Goal: Information Seeking & Learning: Check status

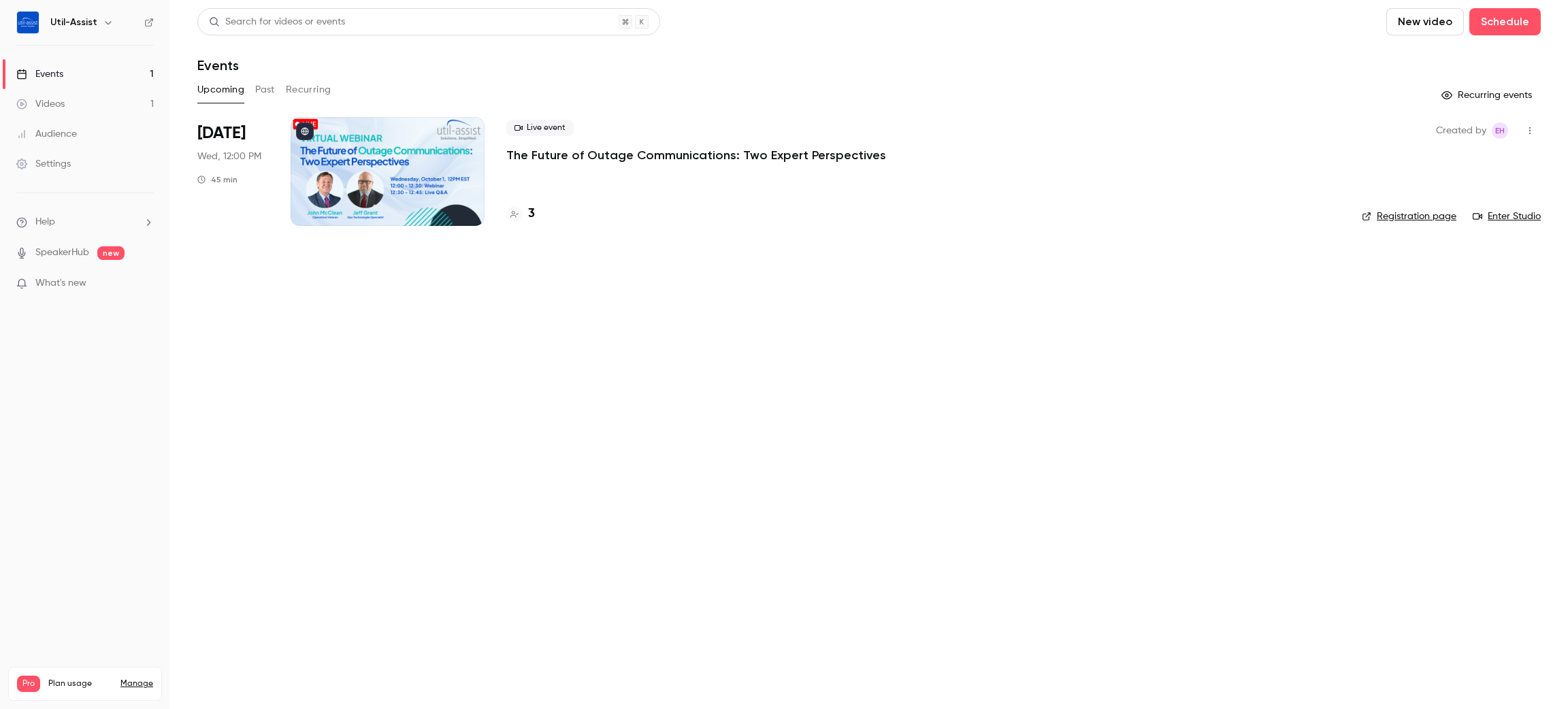
click at [529, 212] on h4 "3" at bounding box center [532, 213] width 7 height 18
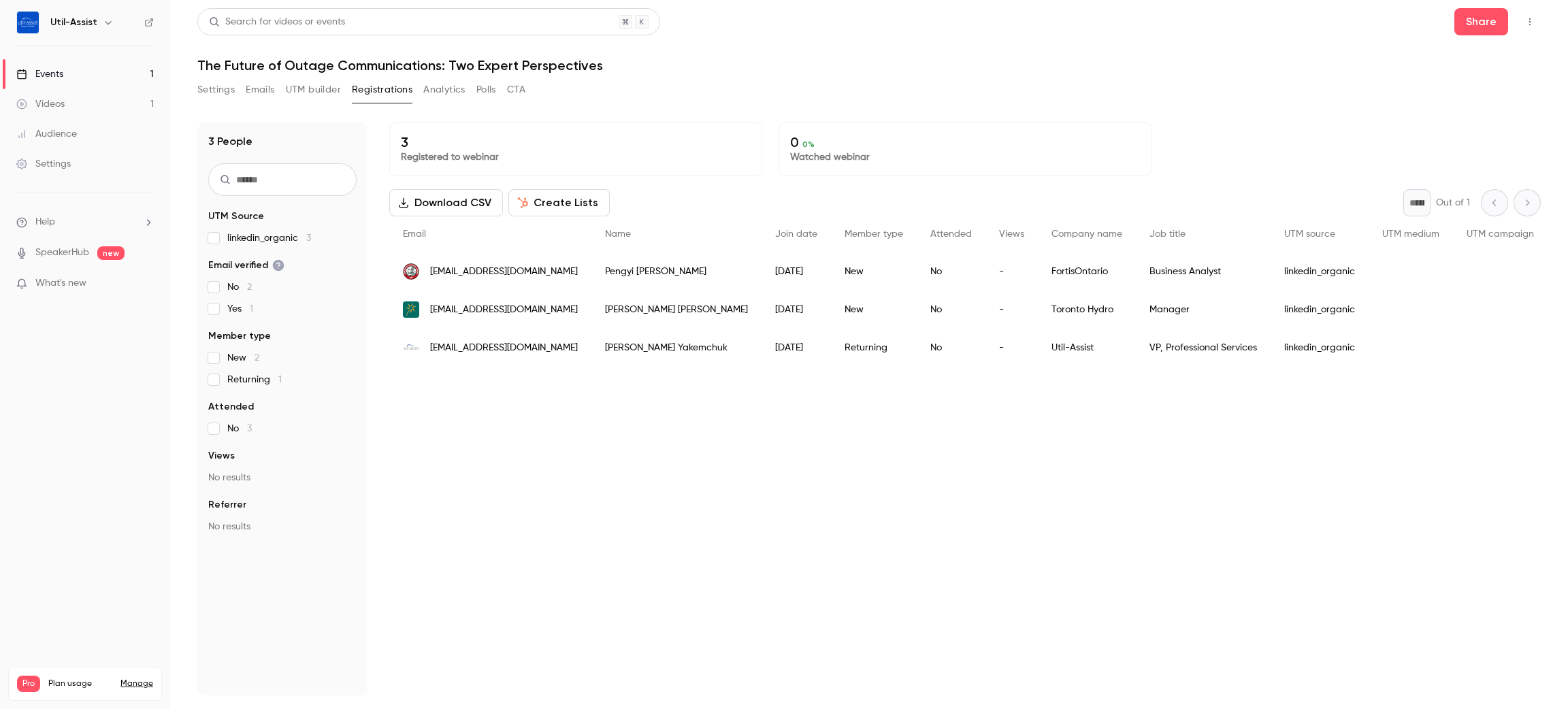
click at [707, 477] on div "3 Registered to webinar 0 0 % Watched webinar Download CSV Create Lists * Out o…" at bounding box center [965, 408] width 1151 height 573
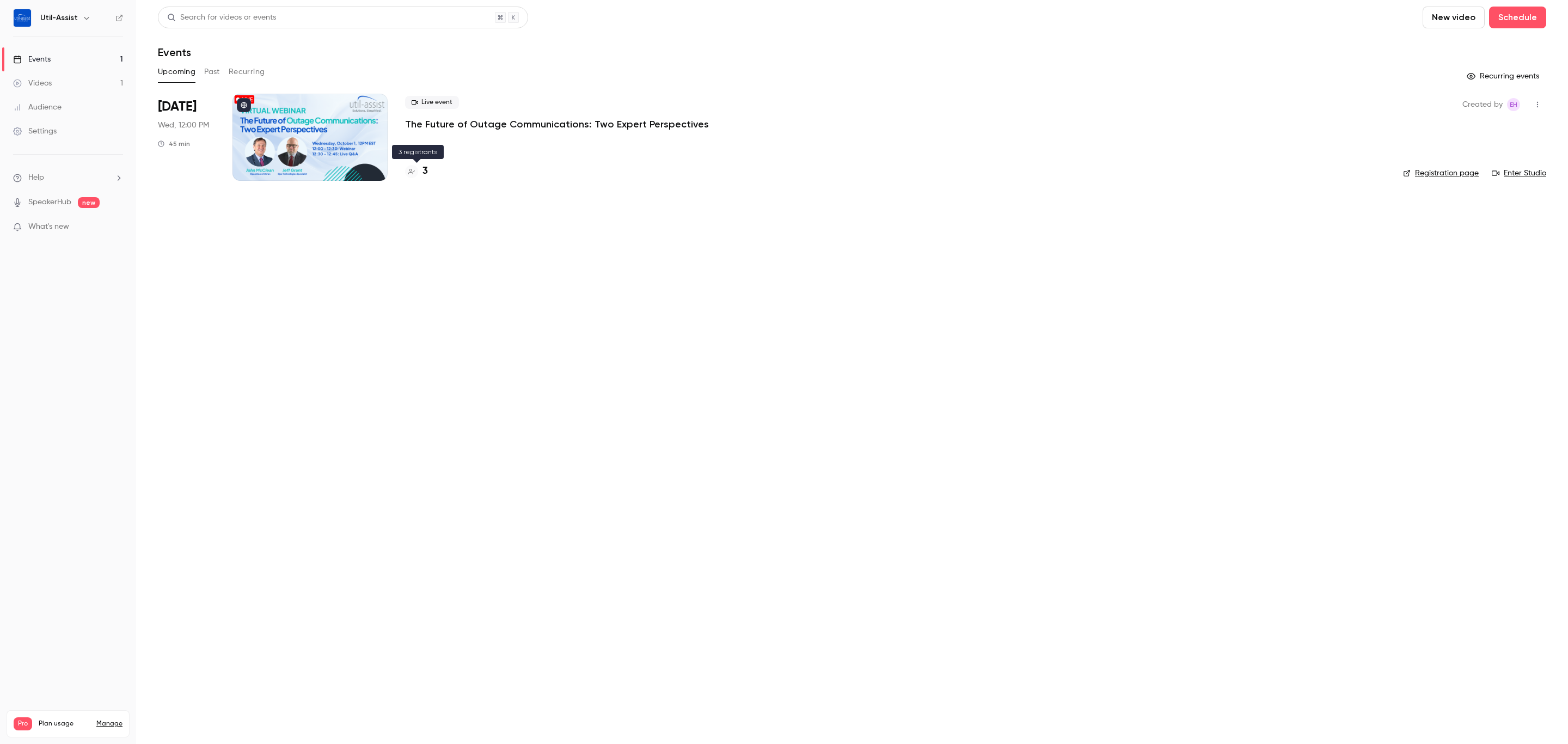
click at [421, 170] on div "3" at bounding box center [416, 171] width 23 height 14
